Goal: Information Seeking & Learning: Check status

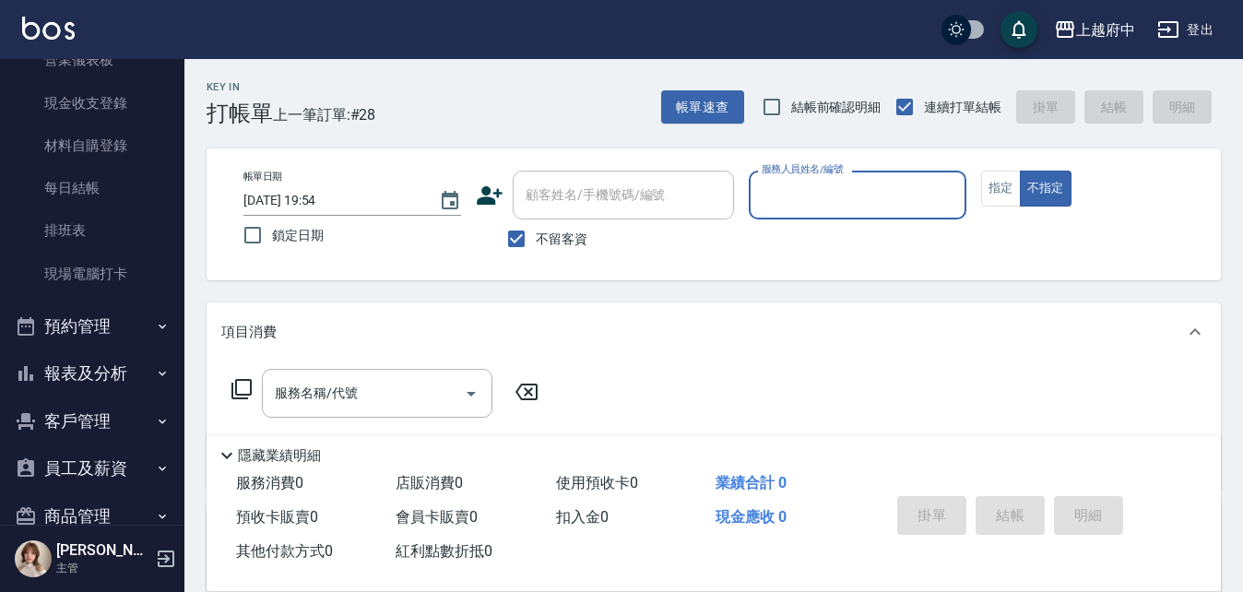
scroll to position [212, 0]
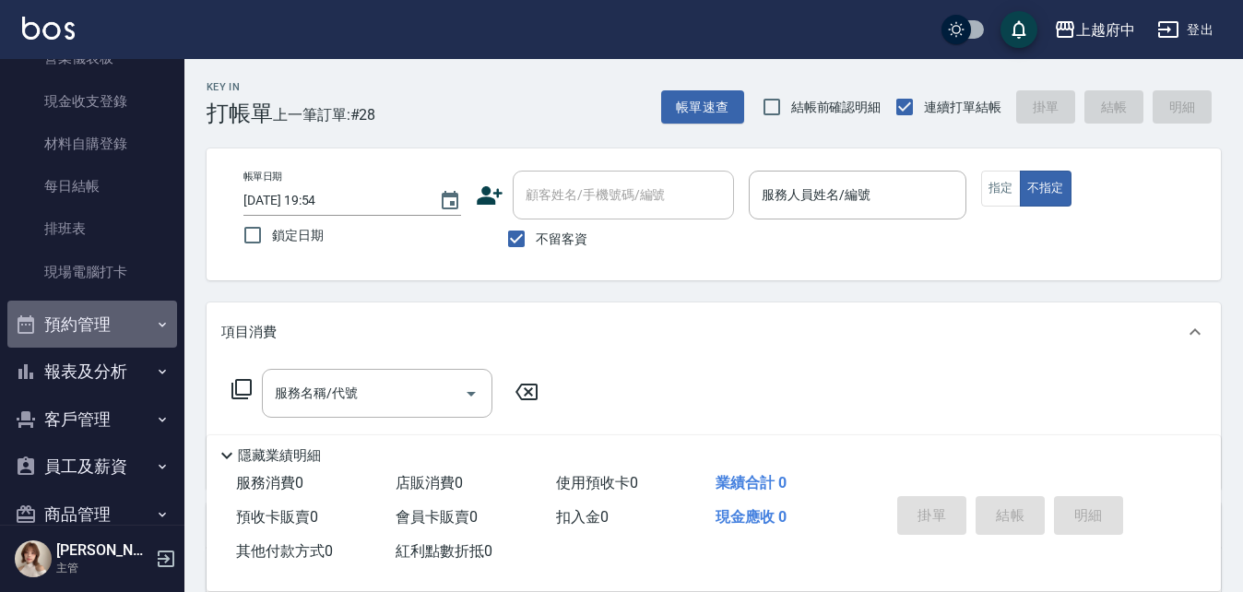
click at [102, 325] on button "預約管理" at bounding box center [92, 324] width 170 height 48
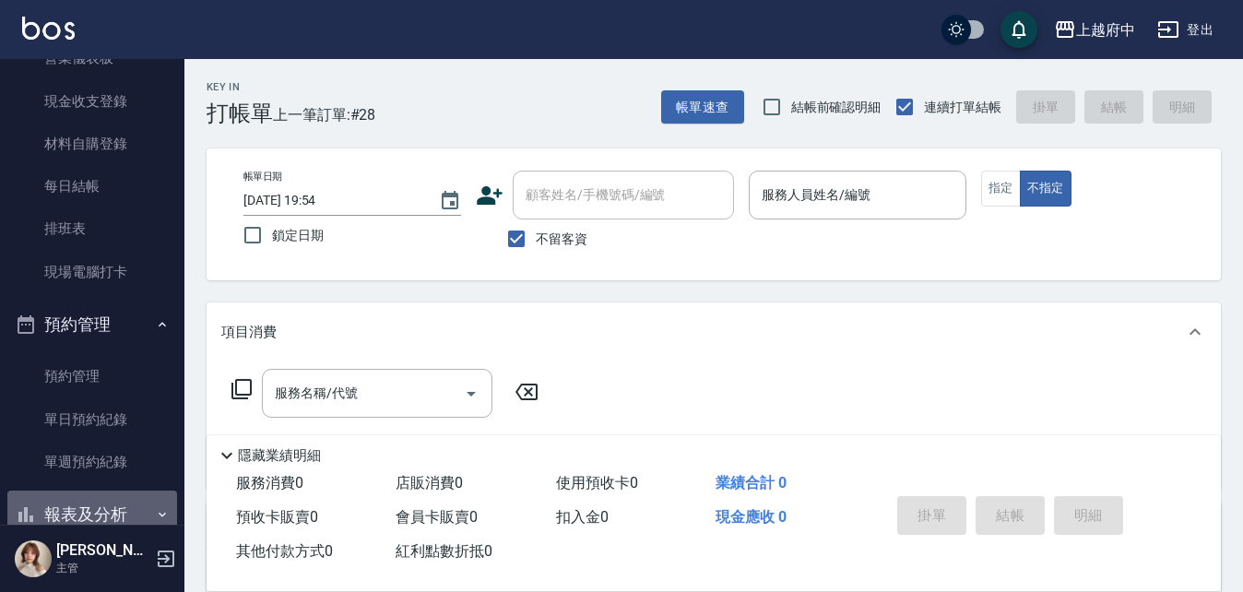
click at [127, 520] on button "報表及分析" at bounding box center [92, 514] width 170 height 48
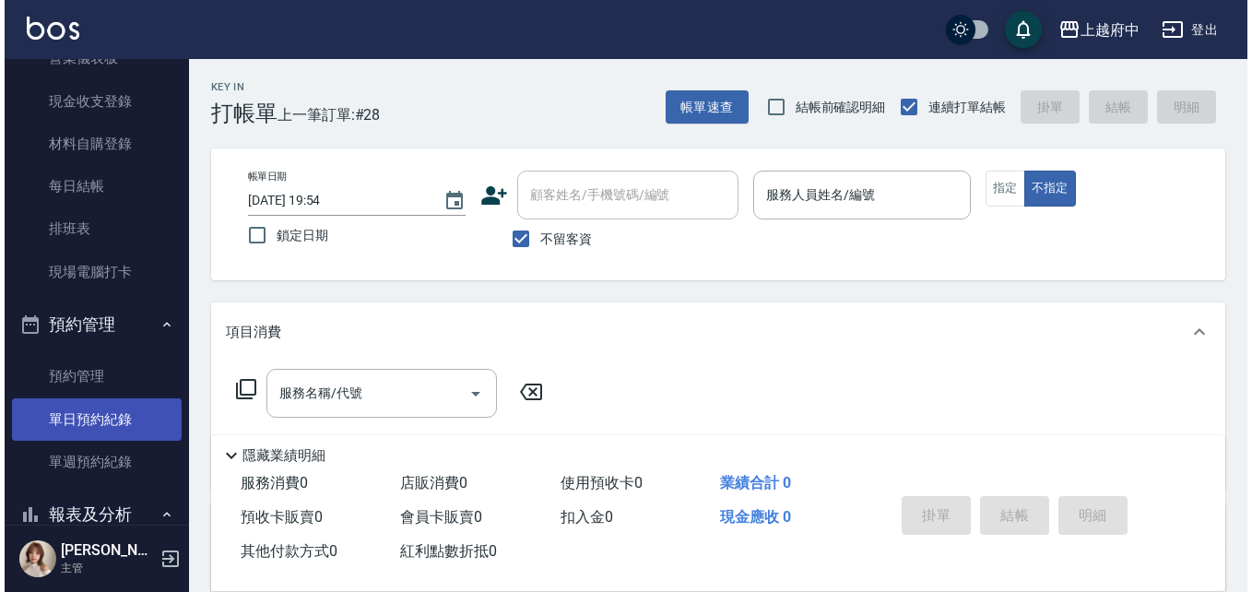
scroll to position [396, 0]
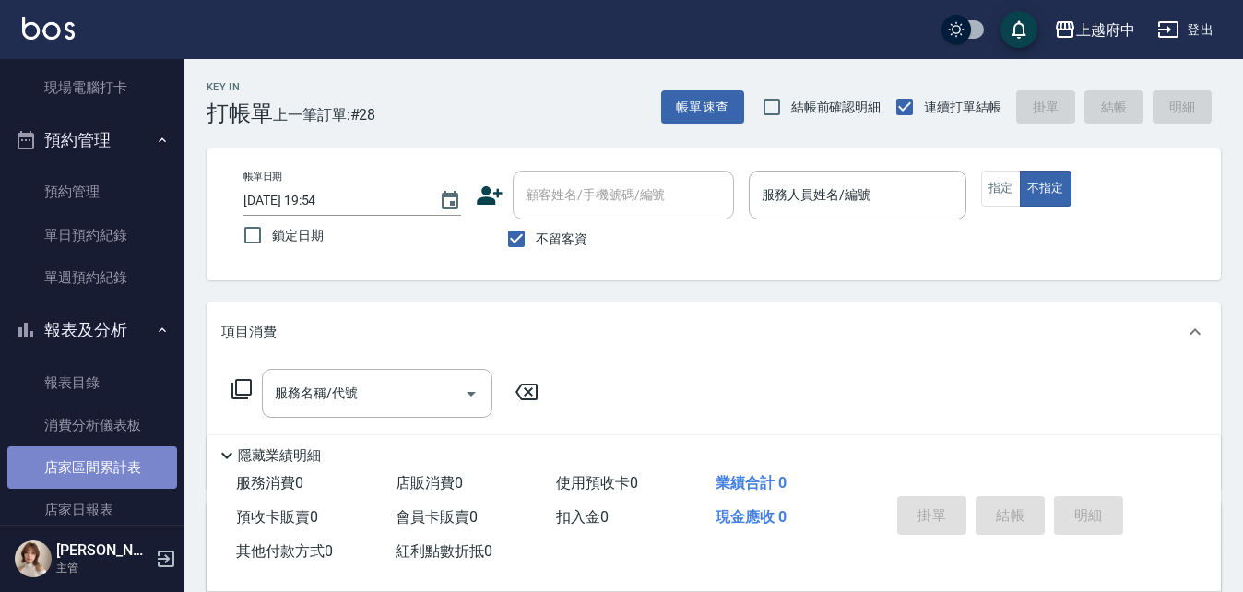
click at [133, 468] on link "店家區間累計表" at bounding box center [92, 467] width 170 height 42
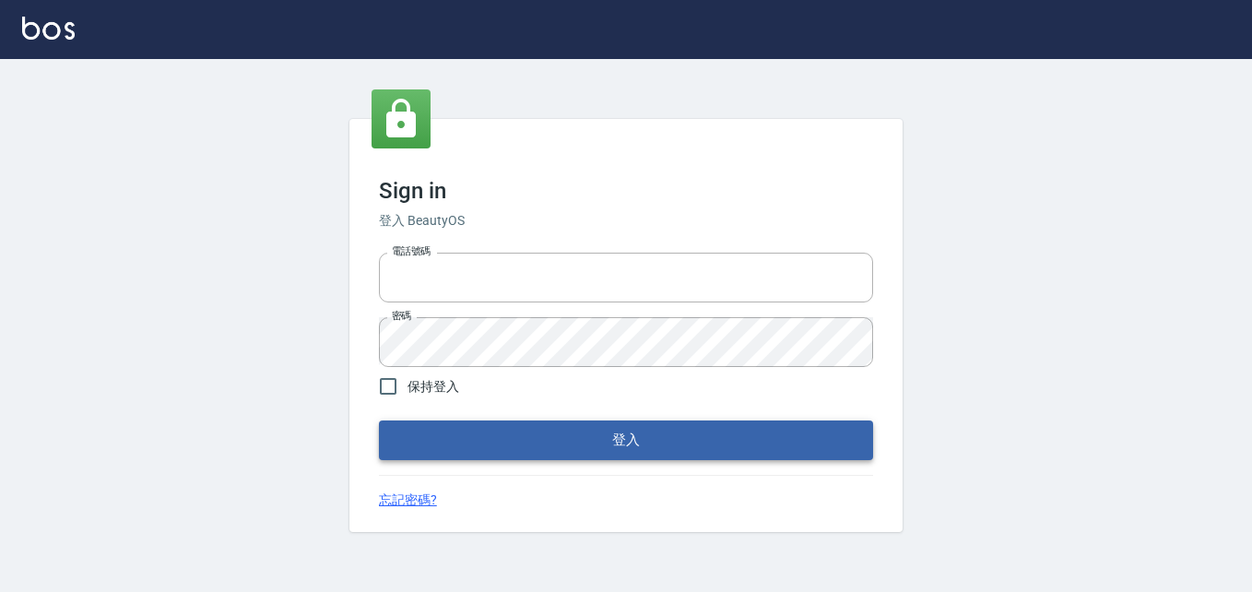
type input "0911903627"
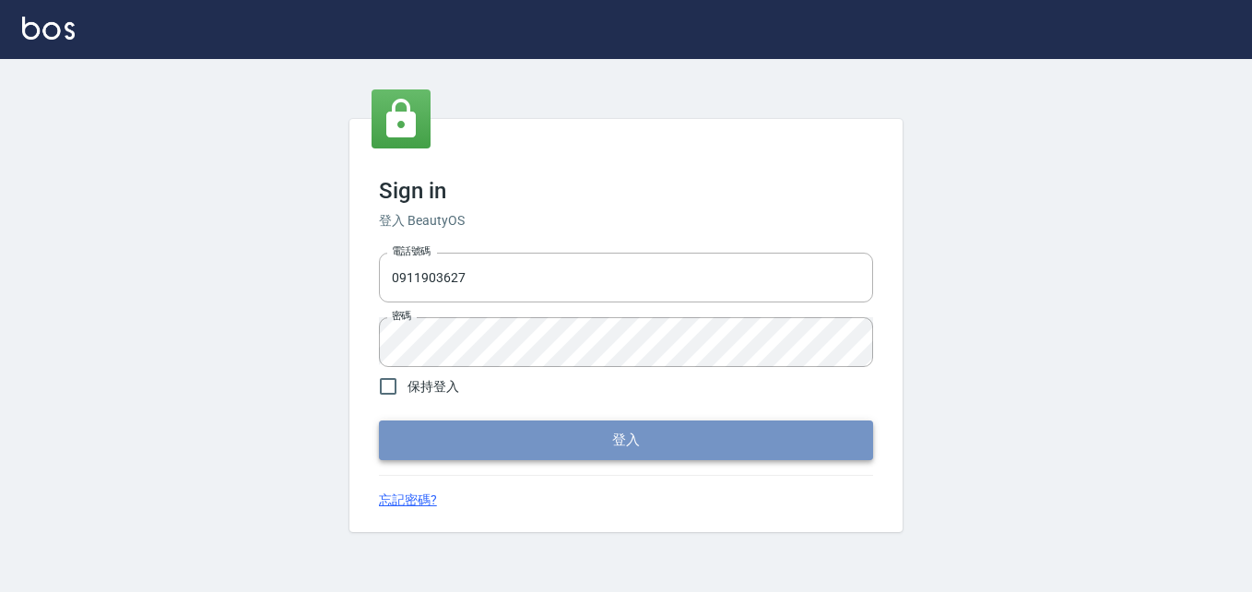
click at [430, 459] on button "登入" at bounding box center [626, 439] width 494 height 39
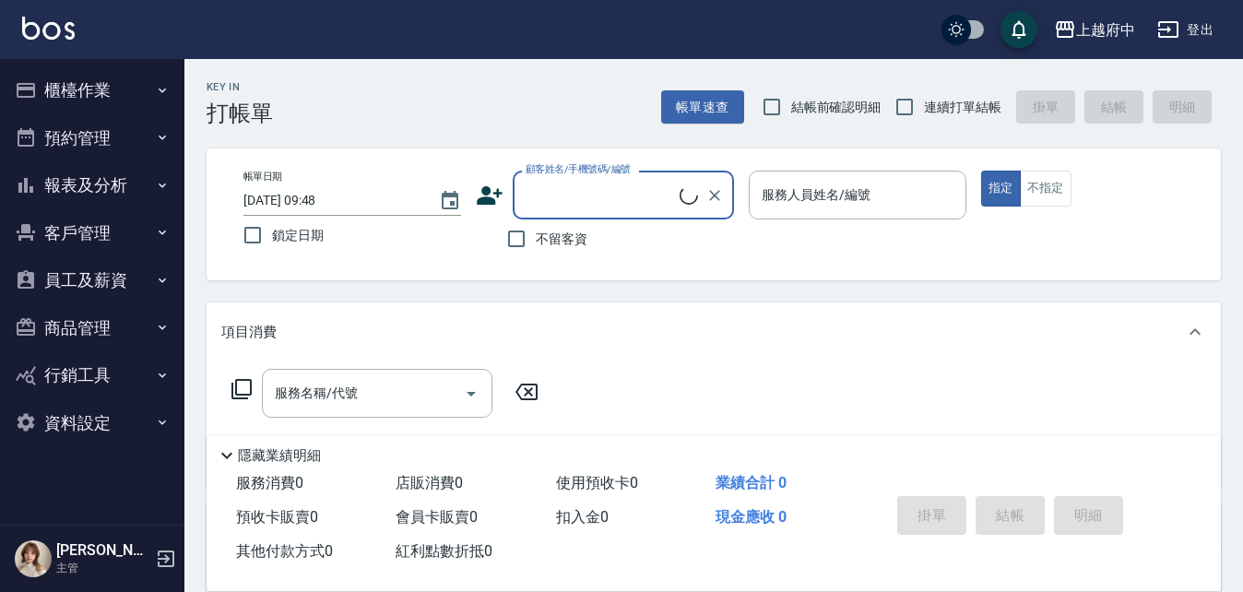
click at [135, 289] on button "員工及薪資" at bounding box center [92, 280] width 170 height 48
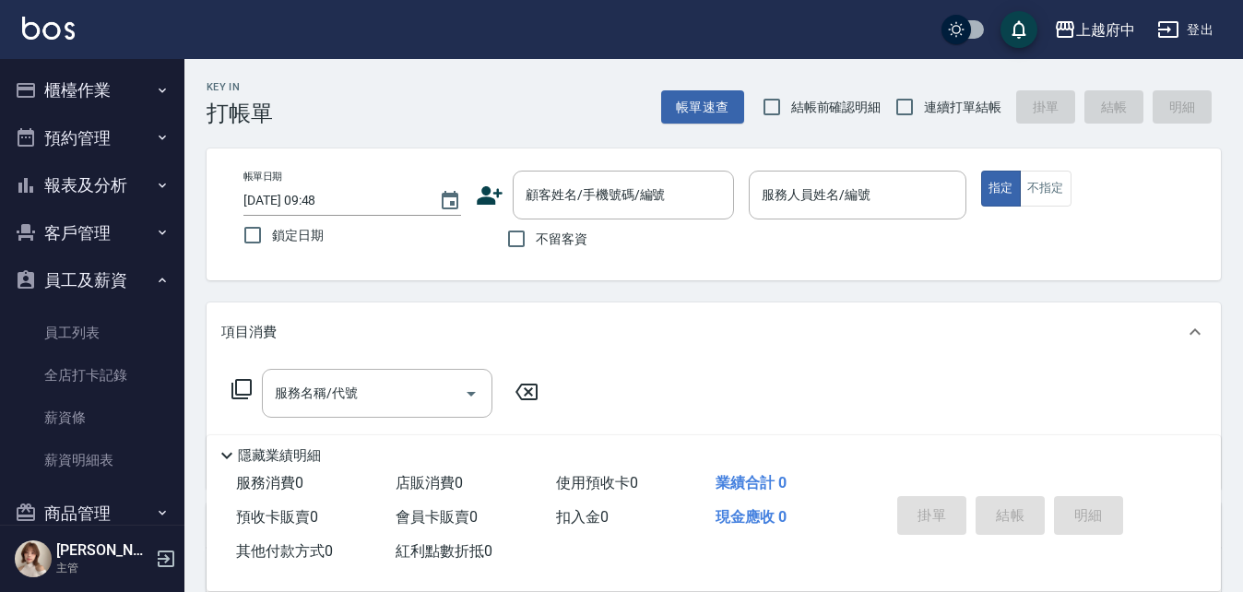
click at [86, 232] on button "客戶管理" at bounding box center [92, 233] width 170 height 48
click at [97, 182] on button "報表及分析" at bounding box center [92, 185] width 170 height 48
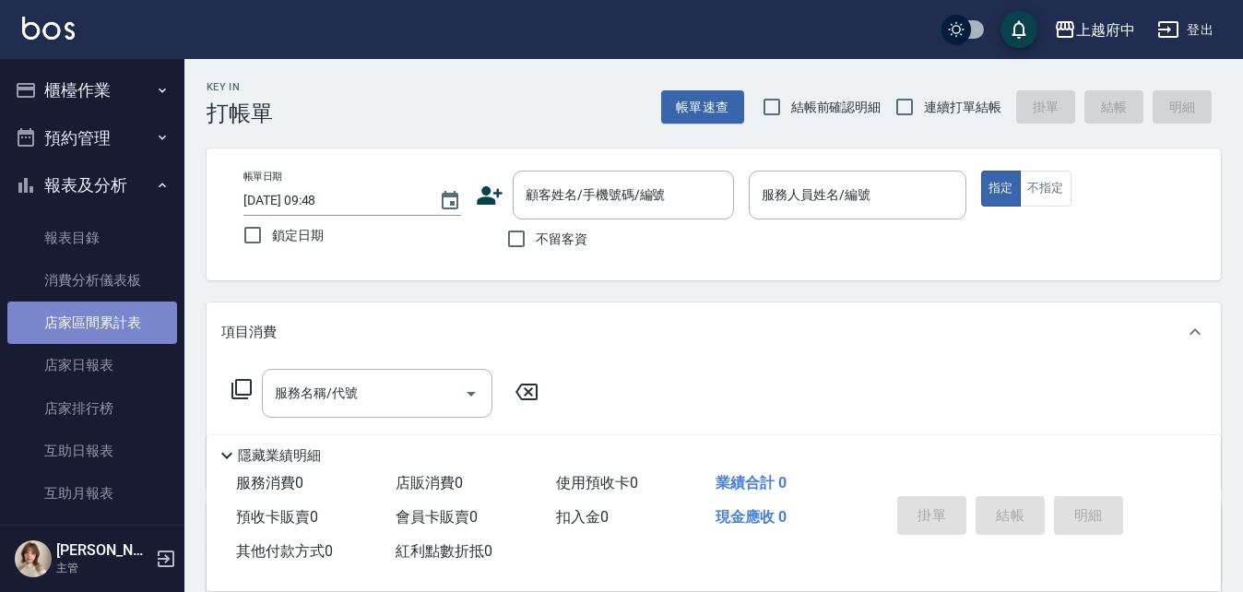
click at [121, 331] on link "店家區間累計表" at bounding box center [92, 322] width 170 height 42
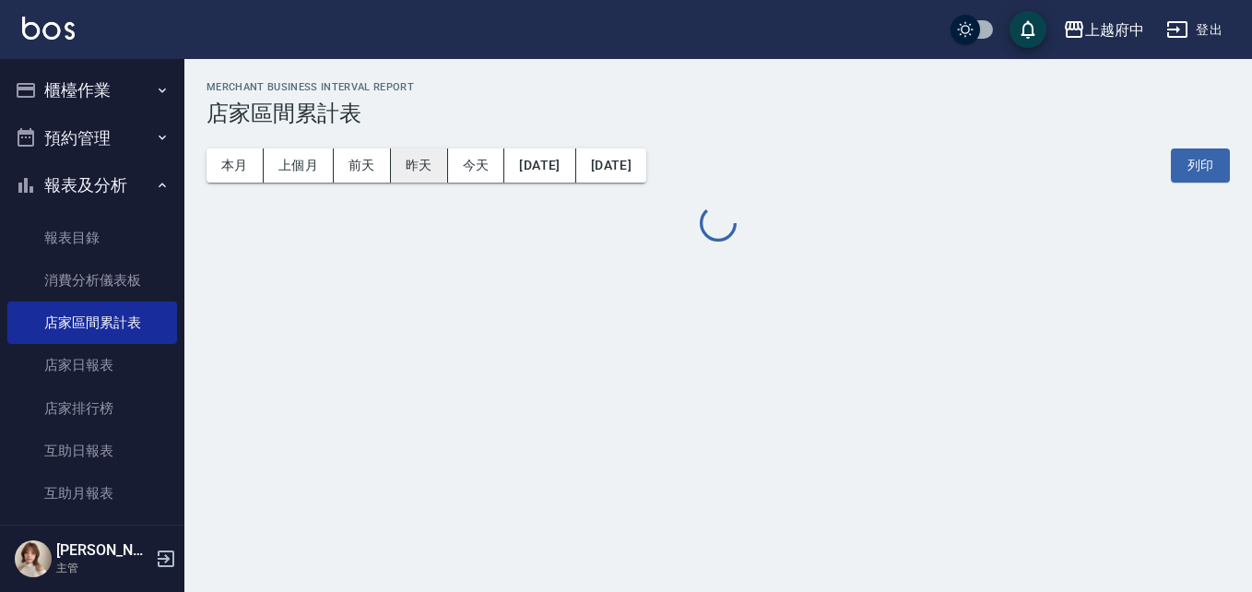
click at [414, 162] on button "昨天" at bounding box center [419, 165] width 57 height 34
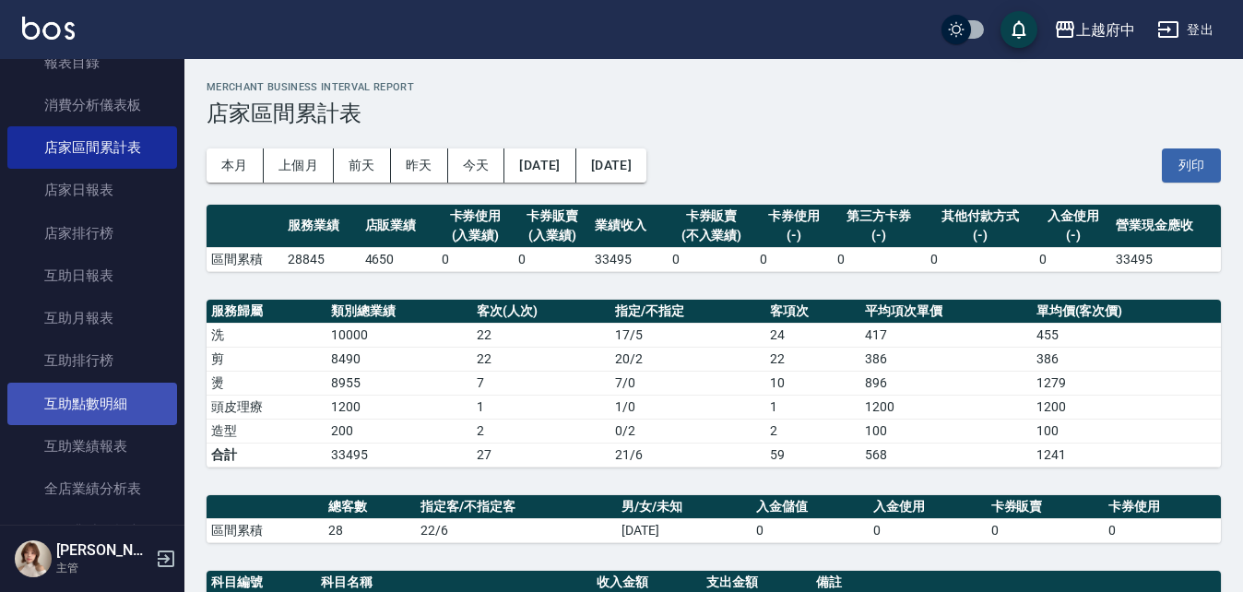
scroll to position [277, 0]
